Goal: Answer question/provide support: Share knowledge or assist other users

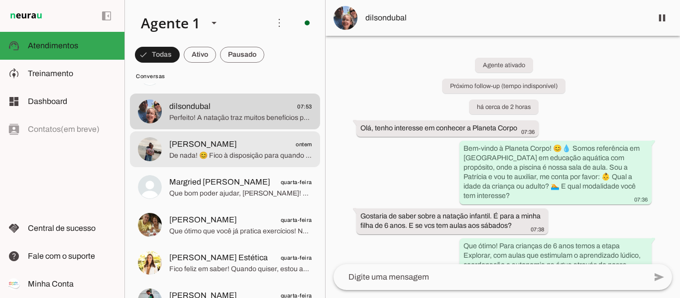
click at [223, 149] on span "[PERSON_NAME] ontem" at bounding box center [240, 144] width 143 height 12
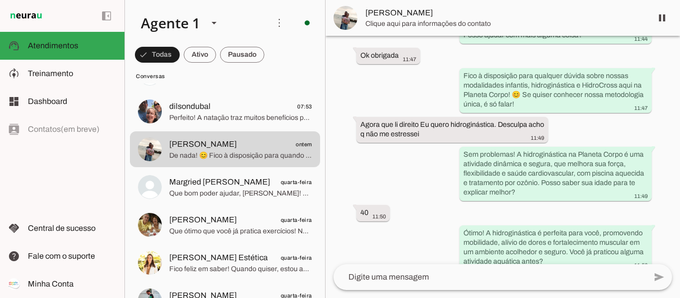
scroll to position [299, 0]
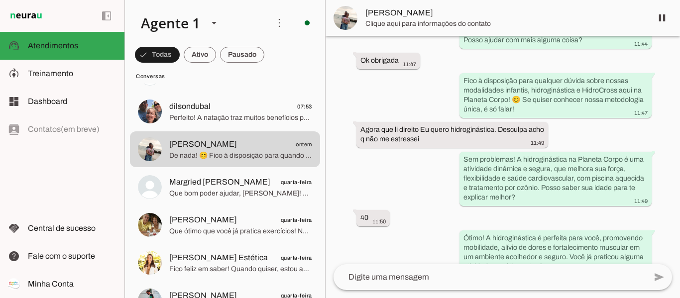
click at [226, 191] on span "Que bom poder ajudar, [PERSON_NAME]! 😊 Se mudar de ideia ou quiser conhecer alg…" at bounding box center [240, 194] width 143 height 10
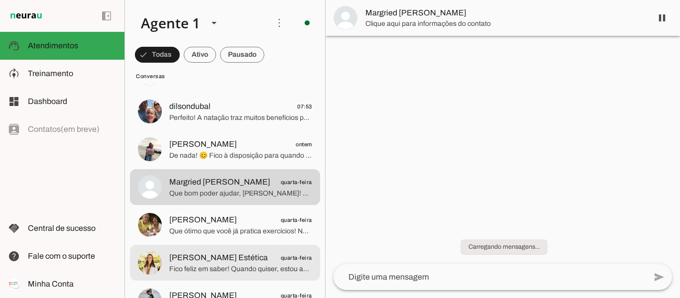
click at [206, 255] on span "[PERSON_NAME] Estética" at bounding box center [218, 258] width 99 height 12
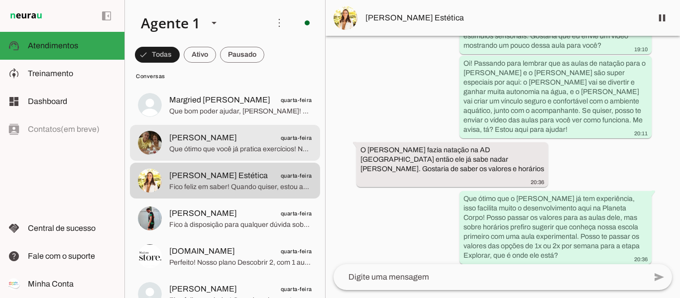
scroll to position [149, 0]
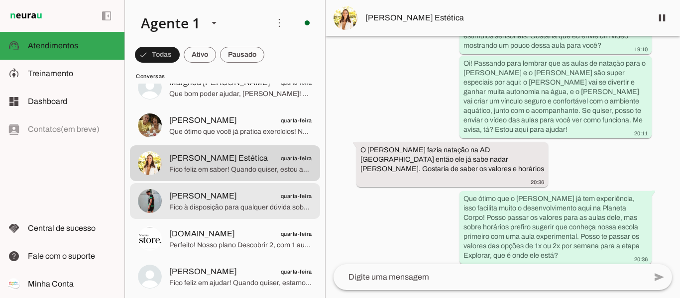
click at [206, 194] on span "[PERSON_NAME] quarta-feira" at bounding box center [240, 196] width 143 height 12
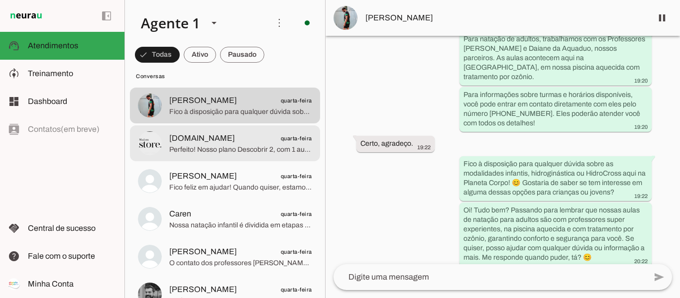
scroll to position [249, 0]
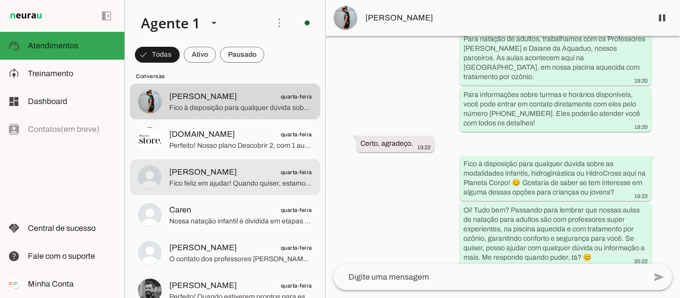
click at [201, 172] on span "[PERSON_NAME]" at bounding box center [203, 172] width 68 height 12
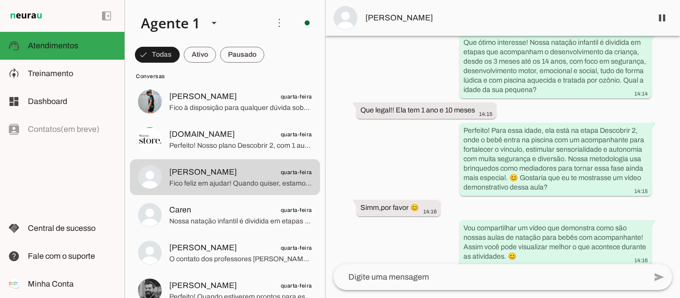
scroll to position [241, 0]
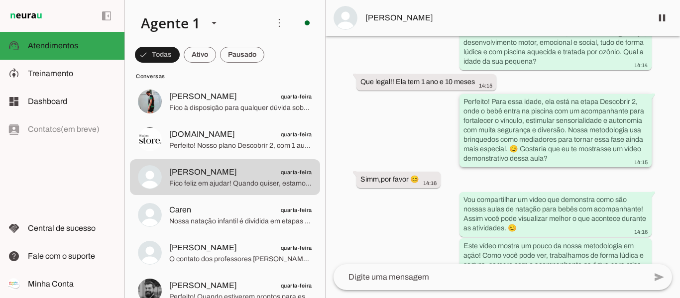
drag, startPoint x: 489, startPoint y: 112, endPoint x: 559, endPoint y: 168, distance: 89.9
click at [559, 166] on div "Perfeito! Para essa idade, ela está na etapa Descobrir 2, onde o bebê entra na …" at bounding box center [555, 131] width 184 height 69
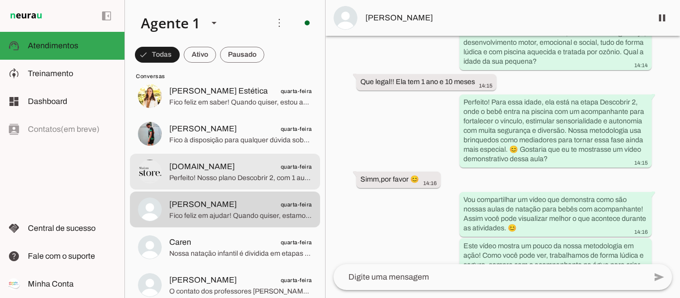
scroll to position [199, 0]
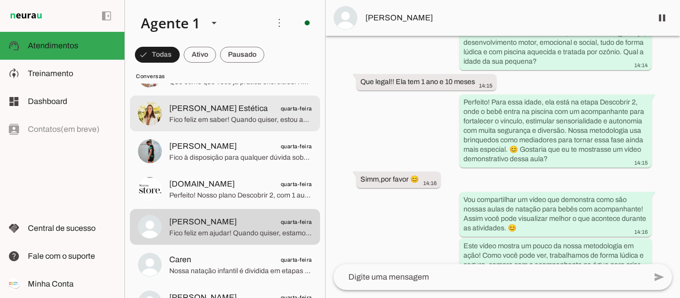
click at [212, 124] on span "Fico feliz em saber! Quando quiser, estou aqui para esclarecer qualquer dúvida …" at bounding box center [240, 120] width 143 height 10
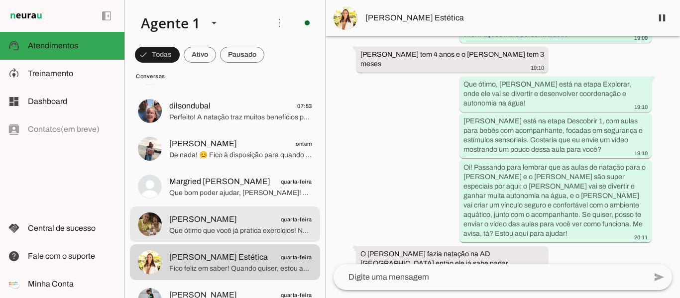
scroll to position [50, 0]
click at [223, 225] on span "[PERSON_NAME] quarta-feira" at bounding box center [240, 220] width 143 height 12
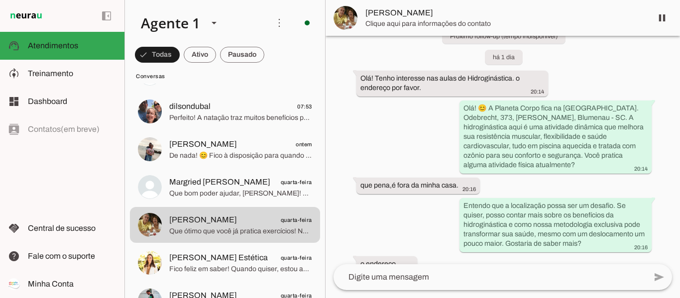
scroll to position [100, 0]
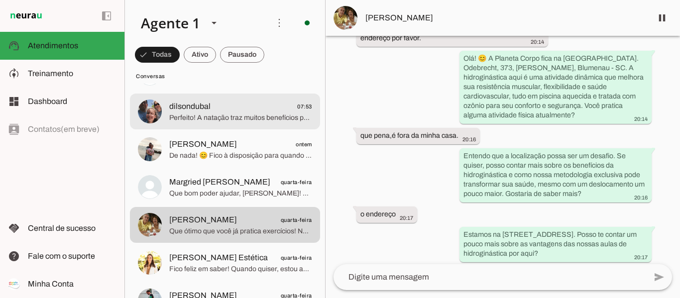
click at [223, 112] on span "dilsondubal 07:53" at bounding box center [240, 107] width 143 height 12
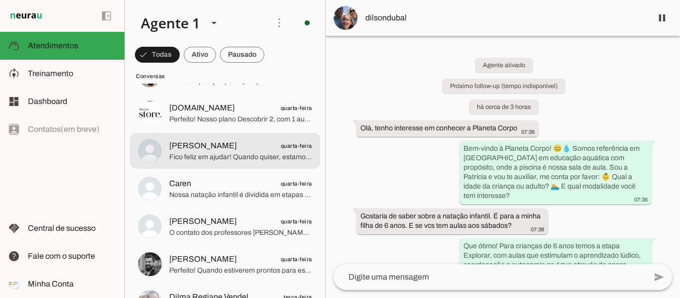
scroll to position [299, 0]
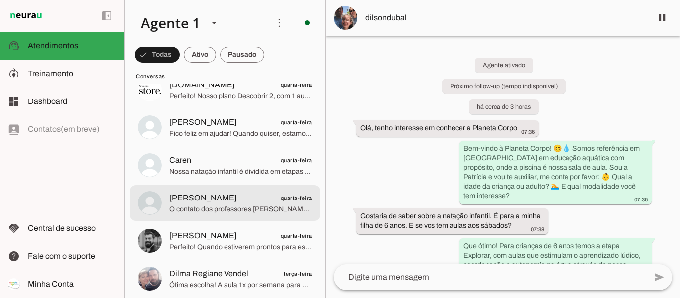
click at [218, 205] on span "O contato dos professores [PERSON_NAME] e Daiane da Aquaduo é [PHONE_NUMBER], e…" at bounding box center [240, 210] width 143 height 10
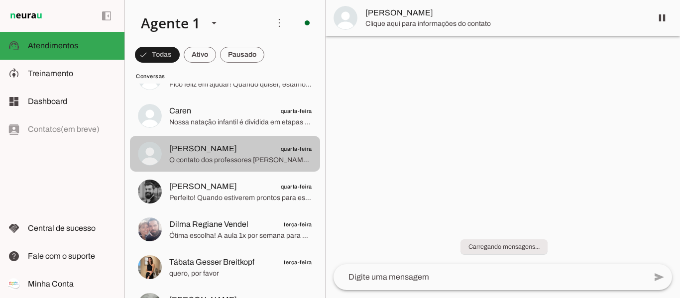
scroll to position [348, 0]
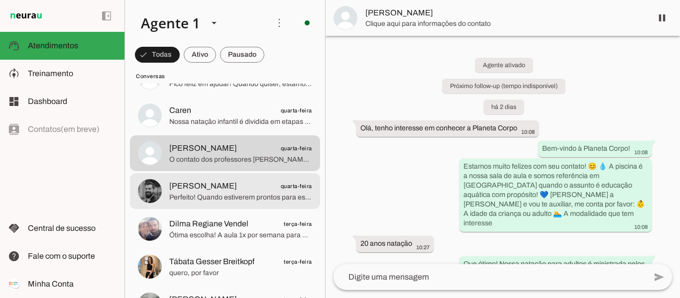
click at [195, 197] on span "Perfeito! Quando estiverem prontos para essa experiência, estaremos aqui para r…" at bounding box center [240, 198] width 143 height 10
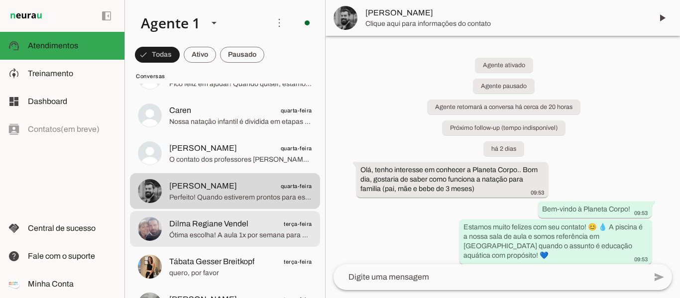
click at [196, 226] on span "Dilma Regiane Vendel" at bounding box center [208, 224] width 79 height 12
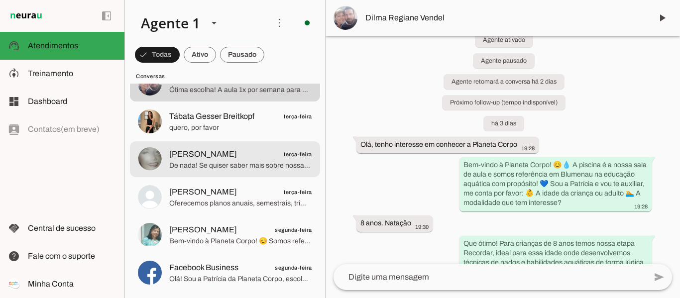
scroll to position [498, 0]
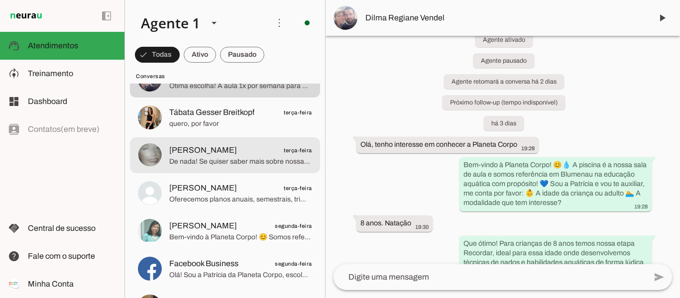
click at [205, 160] on span "De nada! Se quiser saber mais sobre nossas modalidades aqui em [GEOGRAPHIC_DATA…" at bounding box center [240, 162] width 143 height 10
